Goal: Transaction & Acquisition: Purchase product/service

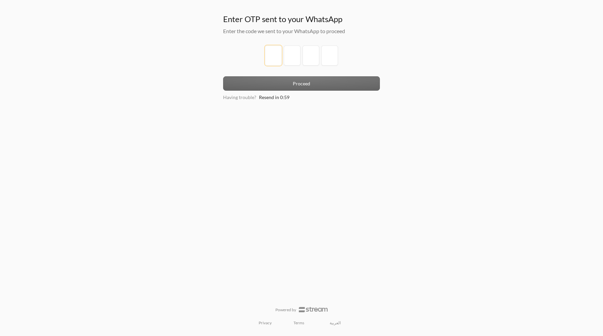
click at [271, 56] on input "tel" at bounding box center [273, 56] width 17 height 20
type input "1"
type input "2"
type input "3"
type input "4"
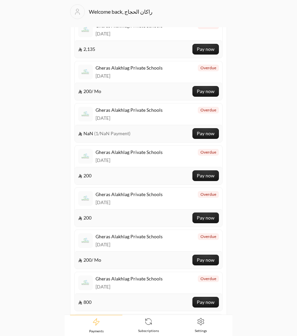
scroll to position [21, 0]
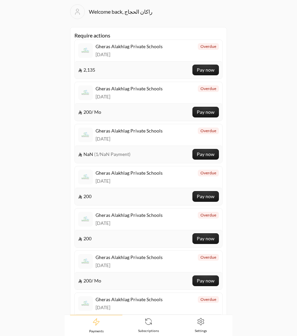
click at [140, 143] on div "Gheras Alakhlag Private Schools 16/09/2025 overdue" at bounding box center [148, 134] width 147 height 21
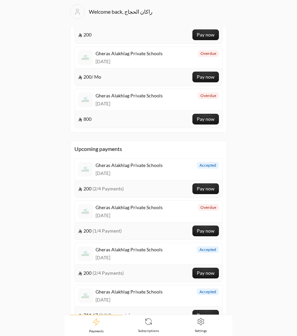
scroll to position [203, 0]
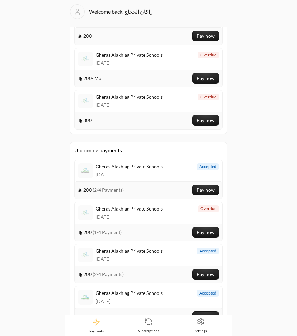
click at [165, 174] on div "Gheras Alakhlag Private Schools 13/10/2025 accepted" at bounding box center [148, 170] width 147 height 21
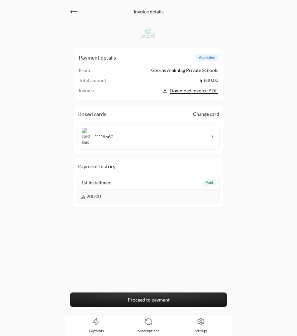
click at [207, 79] on td "800.00" at bounding box center [168, 82] width 99 height 10
click at [243, 140] on div "Invoice details Payment details accepted From Gheras Alakhlag Private Schools T…" at bounding box center [148, 167] width 297 height 335
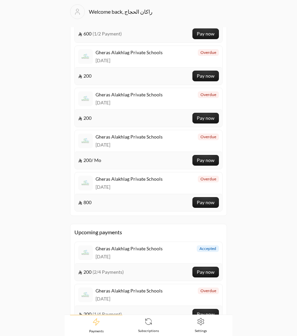
scroll to position [242, 0]
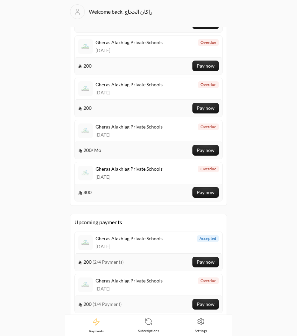
scroll to position [79, 0]
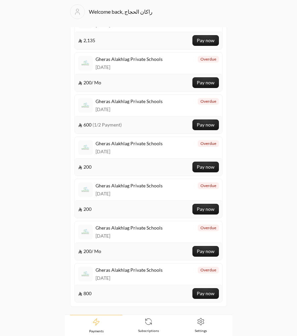
scroll to position [30, 0]
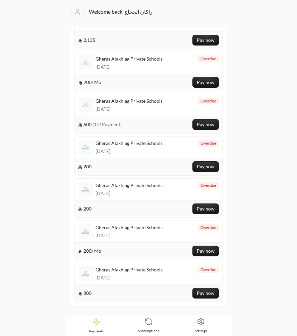
click at [176, 156] on div "Gheras Alakhlag Private Schools 16/09/2025 overdue" at bounding box center [148, 147] width 147 height 21
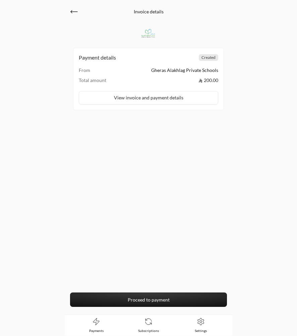
click at [192, 94] on button "View invoice and payment details" at bounding box center [148, 97] width 139 height 13
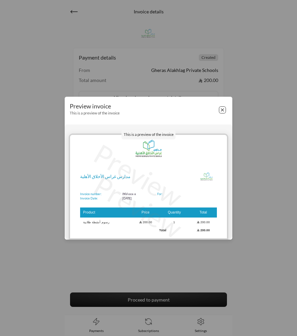
click at [225, 111] on button "Close" at bounding box center [222, 109] width 7 height 7
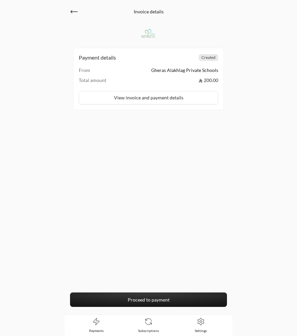
click at [171, 295] on link "Proceed to payment" at bounding box center [148, 300] width 157 height 14
